Goal: Navigation & Orientation: Find specific page/section

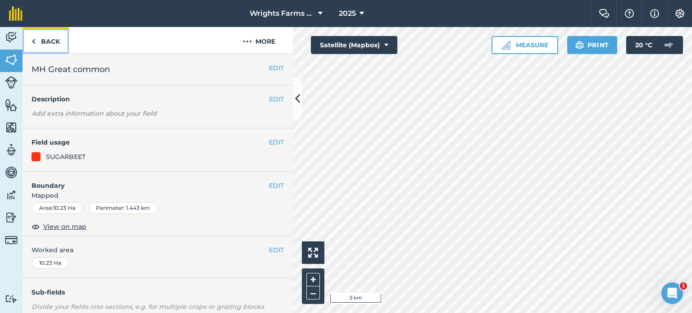
click at [48, 45] on link "Back" at bounding box center [46, 40] width 46 height 27
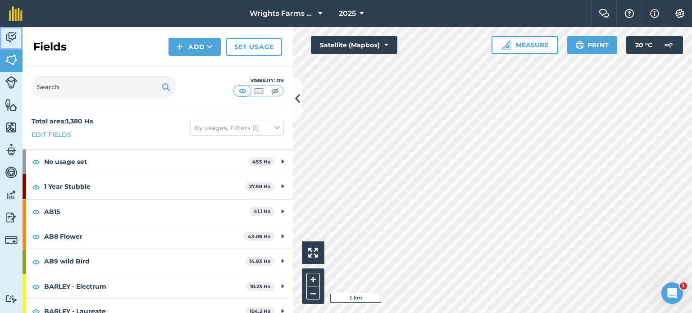
click at [10, 43] on img at bounding box center [11, 38] width 13 height 14
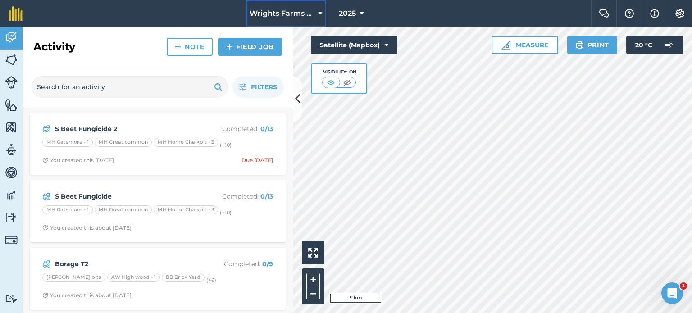
click at [303, 14] on span "Wrights Farms Contracting" at bounding box center [282, 13] width 65 height 11
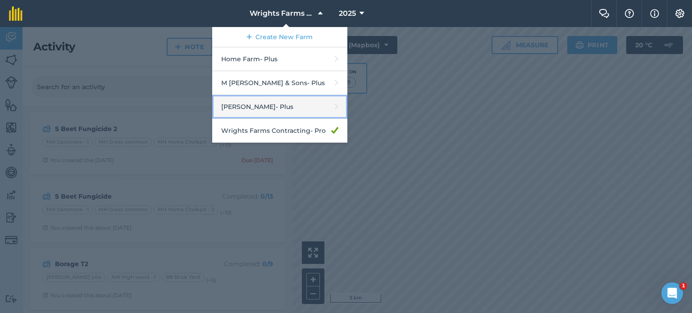
click at [269, 107] on link "[PERSON_NAME] - Plus" at bounding box center [279, 107] width 135 height 24
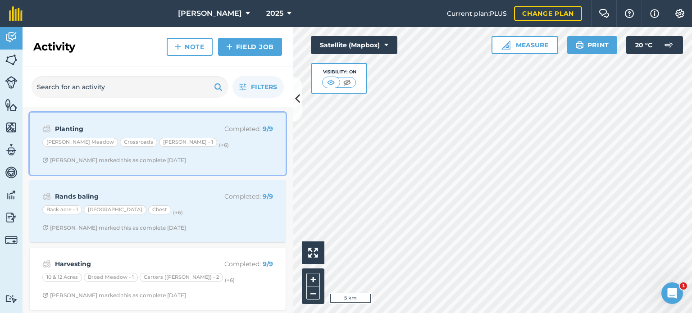
click at [224, 146] on div "[PERSON_NAME] Meadow Crossroads [PERSON_NAME] - 1 (+ 6 )" at bounding box center [157, 144] width 231 height 12
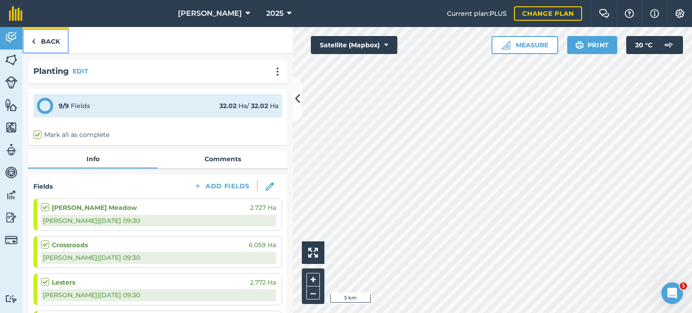
click at [38, 39] on link "Back" at bounding box center [46, 40] width 46 height 27
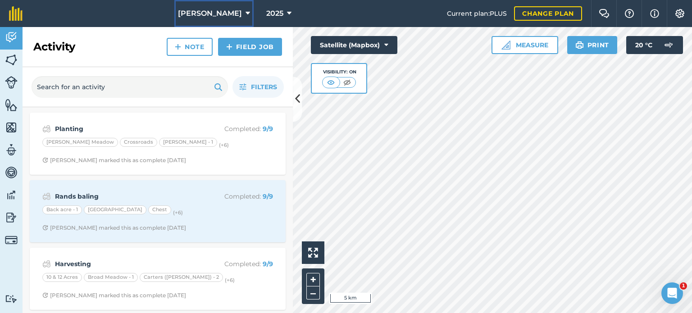
click at [211, 15] on span "[PERSON_NAME]" at bounding box center [210, 13] width 64 height 11
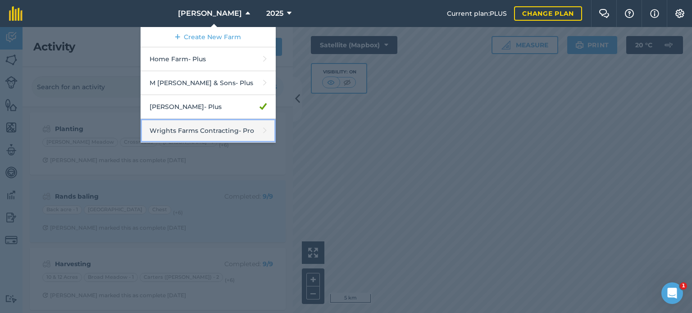
click at [229, 127] on link "Wrights Farms Contracting - Pro" at bounding box center [208, 131] width 135 height 24
